Goal: Information Seeking & Learning: Learn about a topic

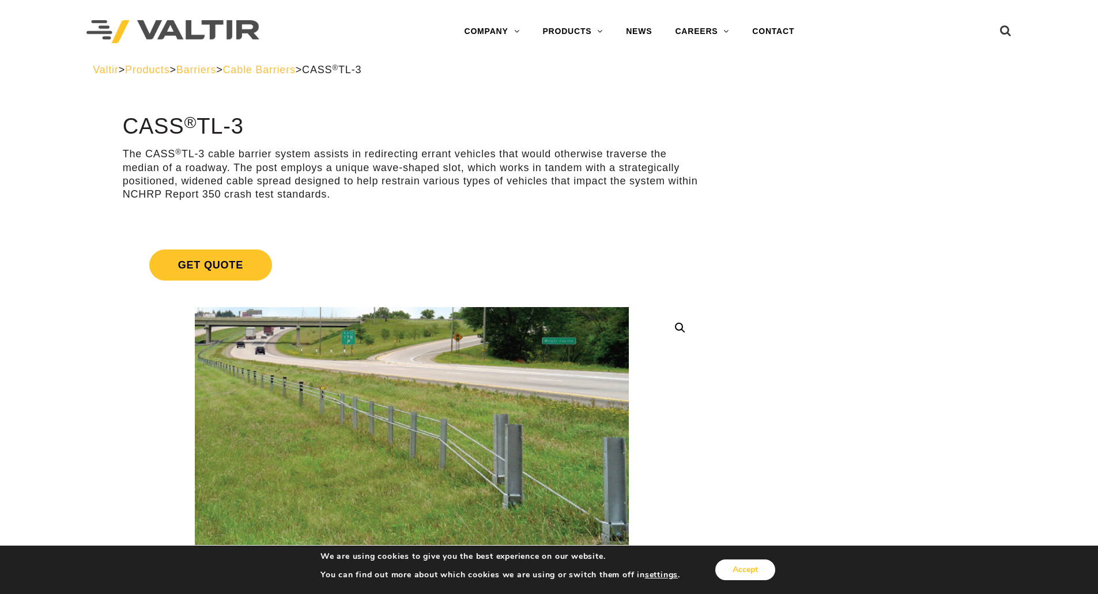
click at [749, 572] on button "Accept" at bounding box center [745, 570] width 60 height 21
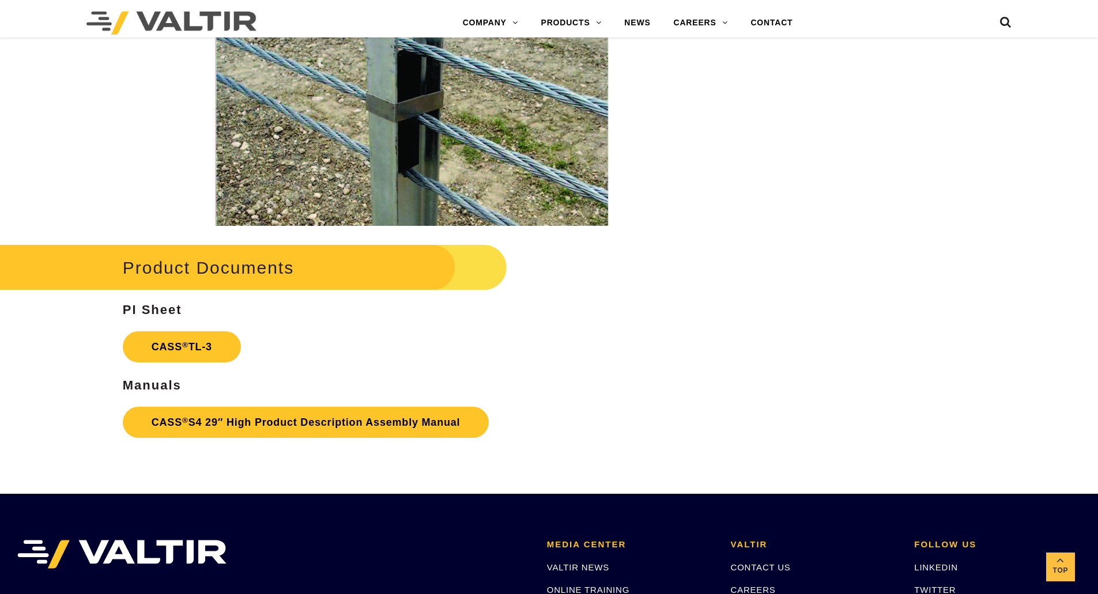
scroll to position [1787, 0]
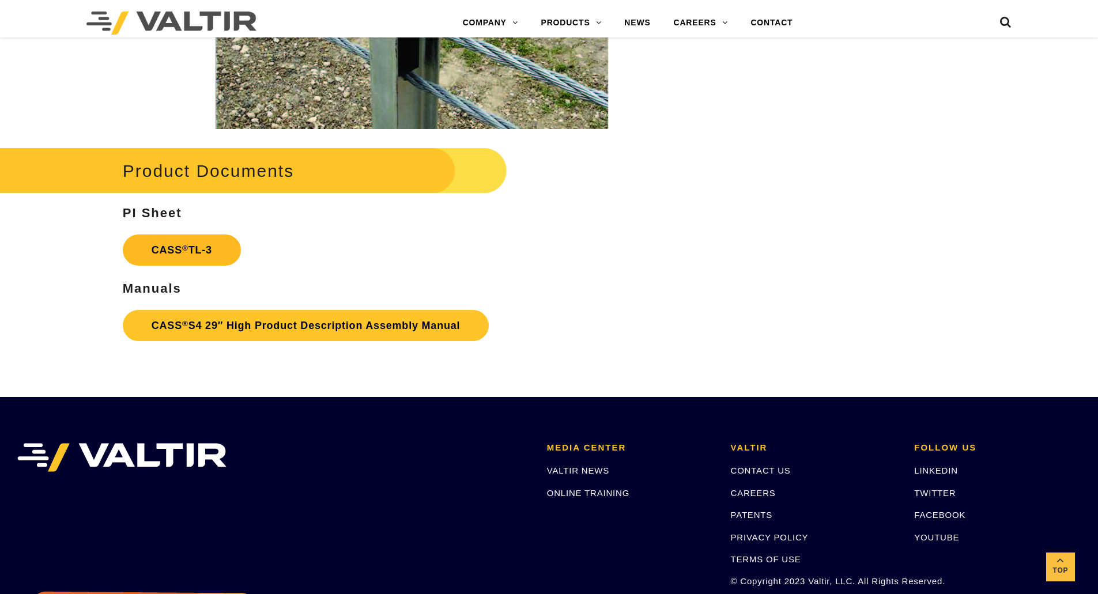
click at [186, 251] on sup "®" at bounding box center [185, 248] width 6 height 9
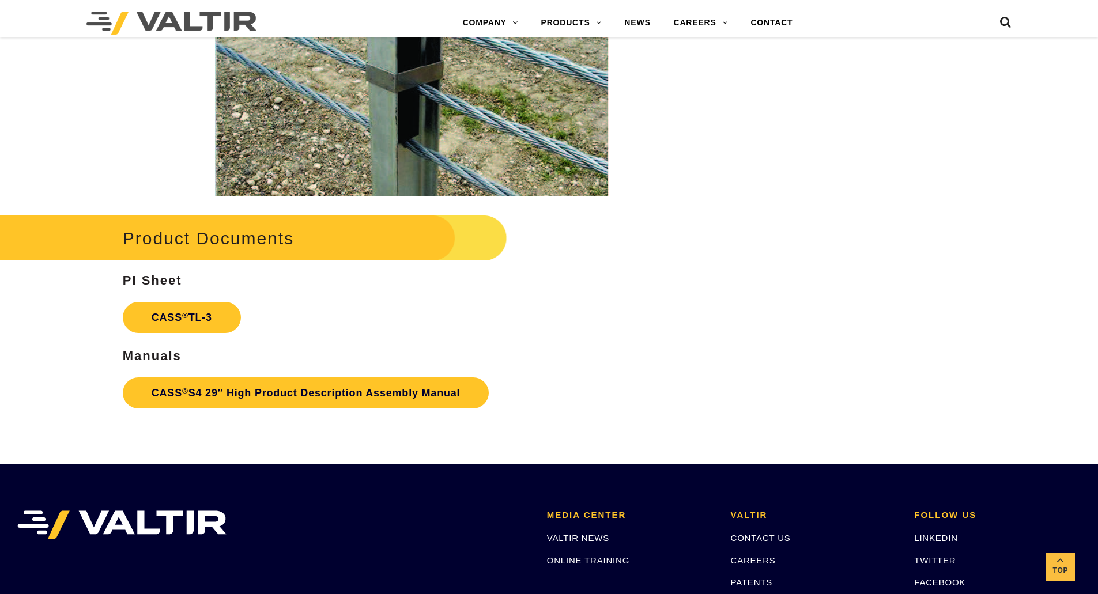
scroll to position [1845, 0]
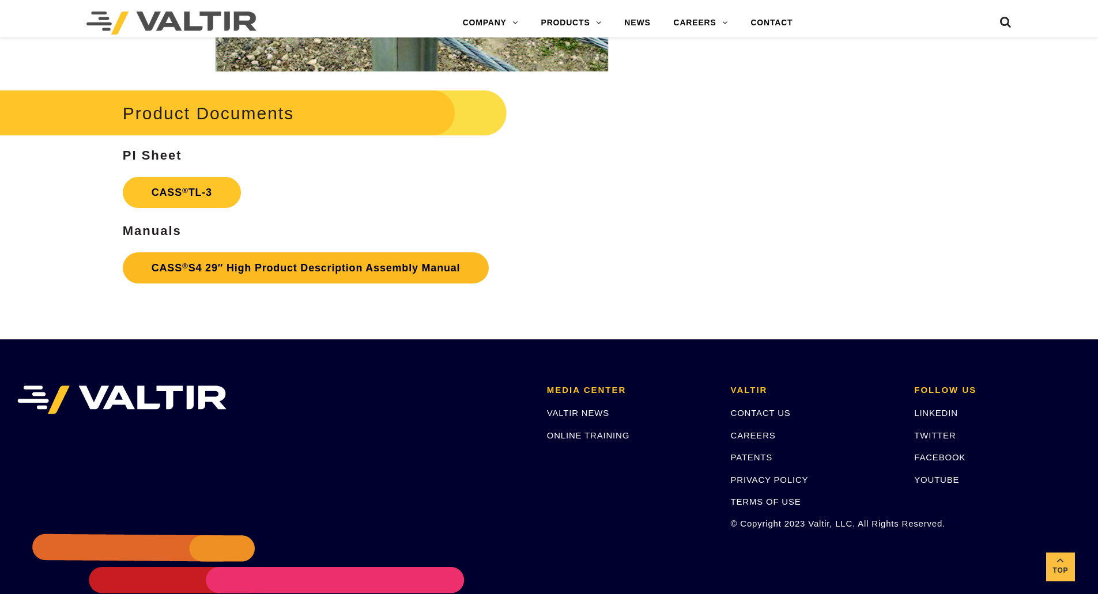
click at [243, 267] on link "CASS ® S4 29″ High Product Description Assembly Manual" at bounding box center [306, 268] width 367 height 31
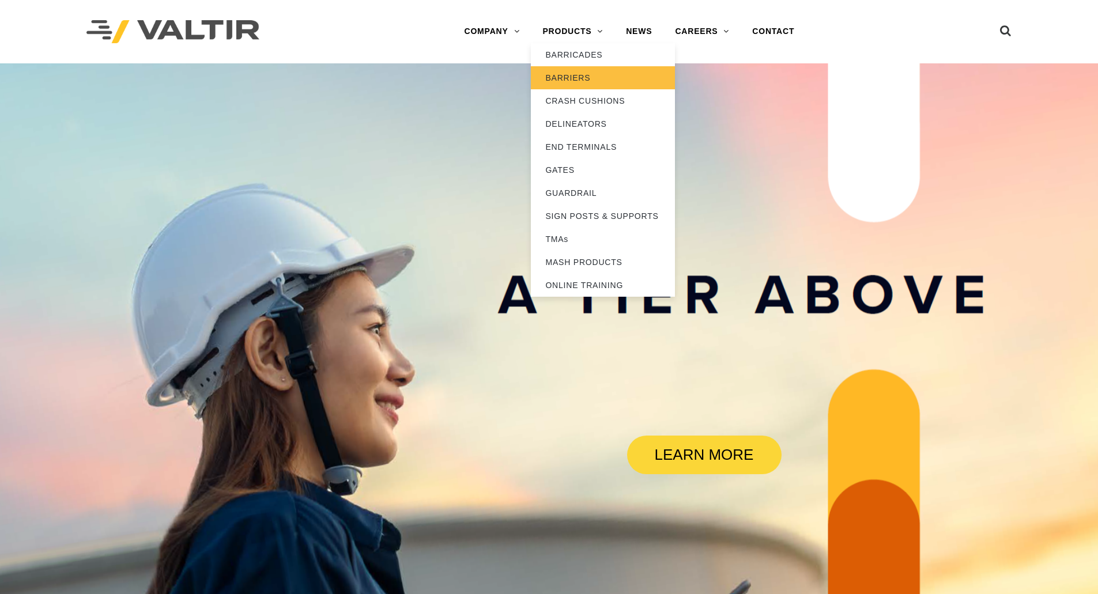
click at [576, 74] on link "BARRIERS" at bounding box center [603, 77] width 144 height 23
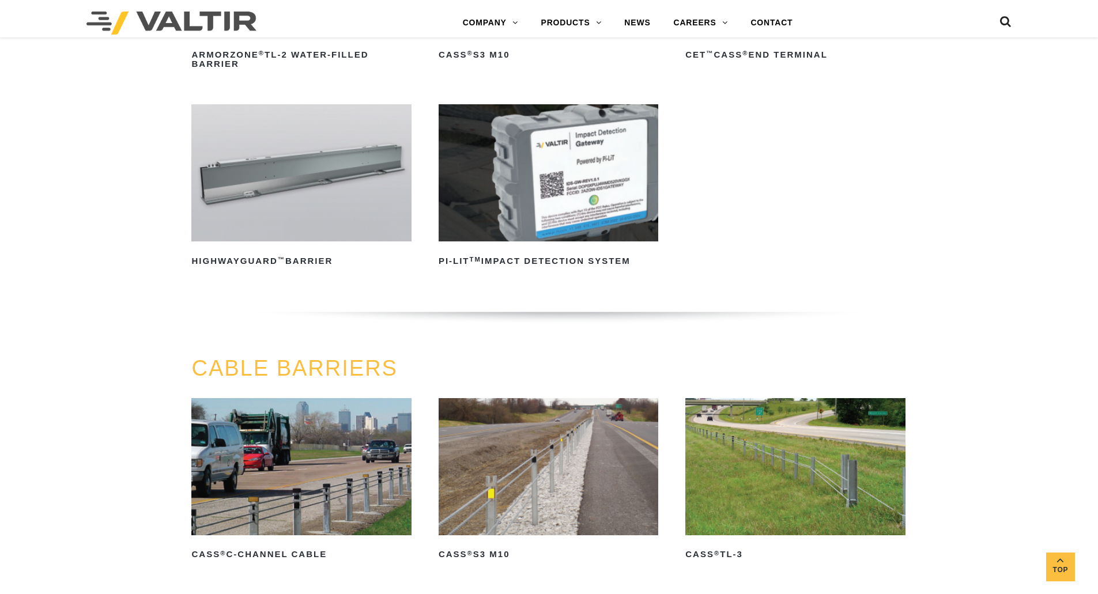
scroll to position [519, 0]
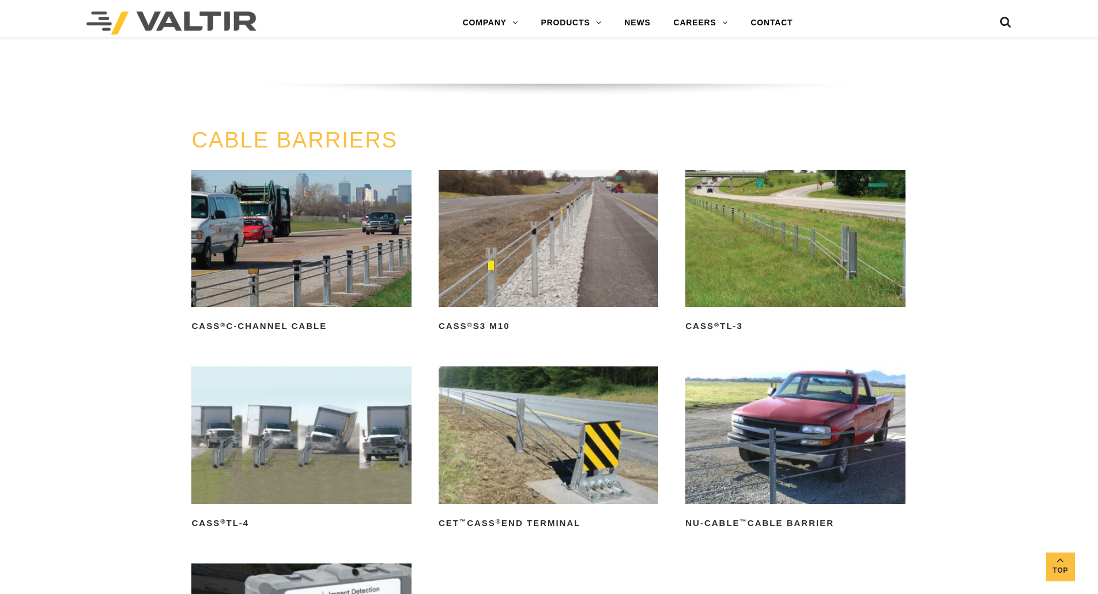
click at [816, 266] on img at bounding box center [795, 238] width 220 height 137
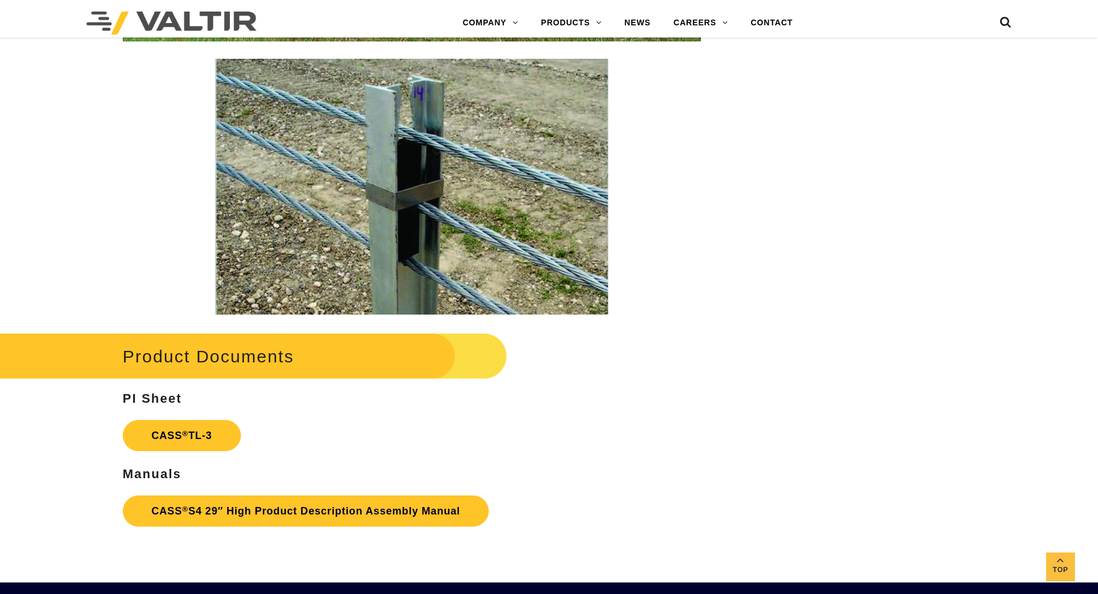
scroll to position [1614, 0]
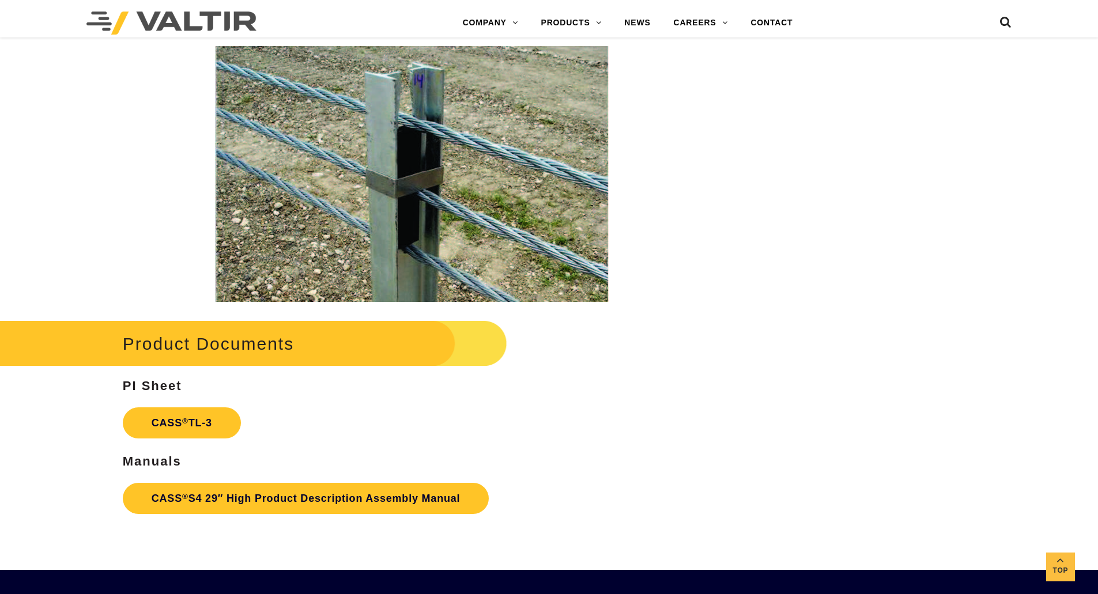
drag, startPoint x: 184, startPoint y: 422, endPoint x: 786, endPoint y: 317, distance: 611.0
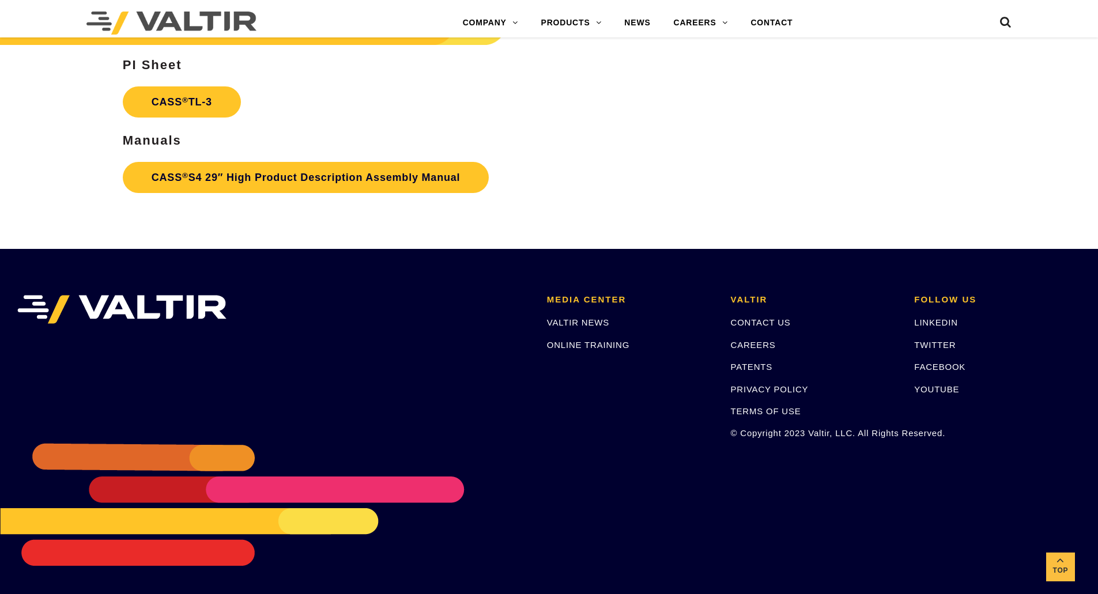
scroll to position [1936, 0]
